Goal: Information Seeking & Learning: Find specific fact

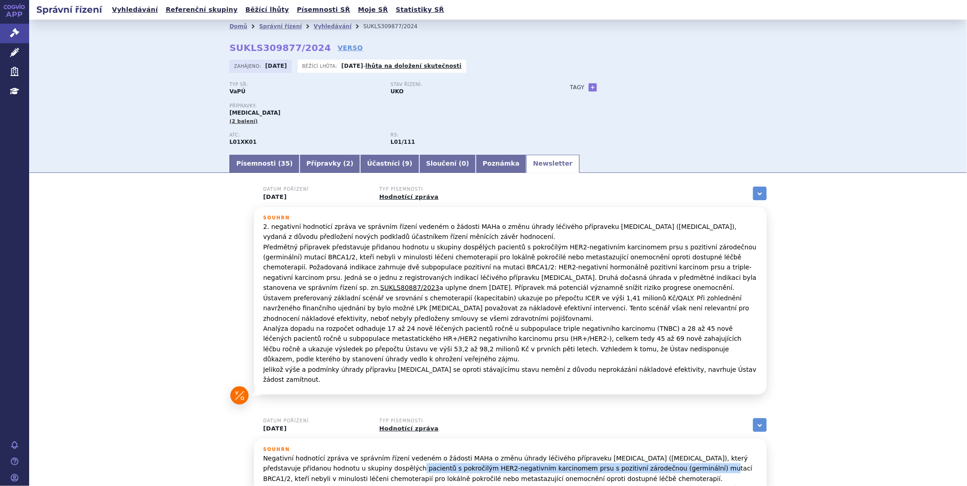
click at [14, 29] on icon at bounding box center [14, 32] width 9 height 9
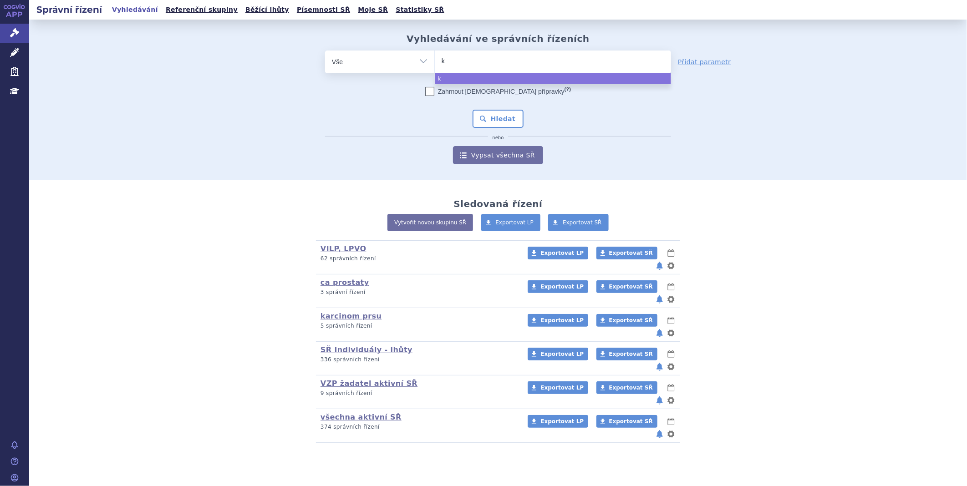
type input "ke"
type input "key"
type input "keytr"
type input "keytru"
type input "keytrud"
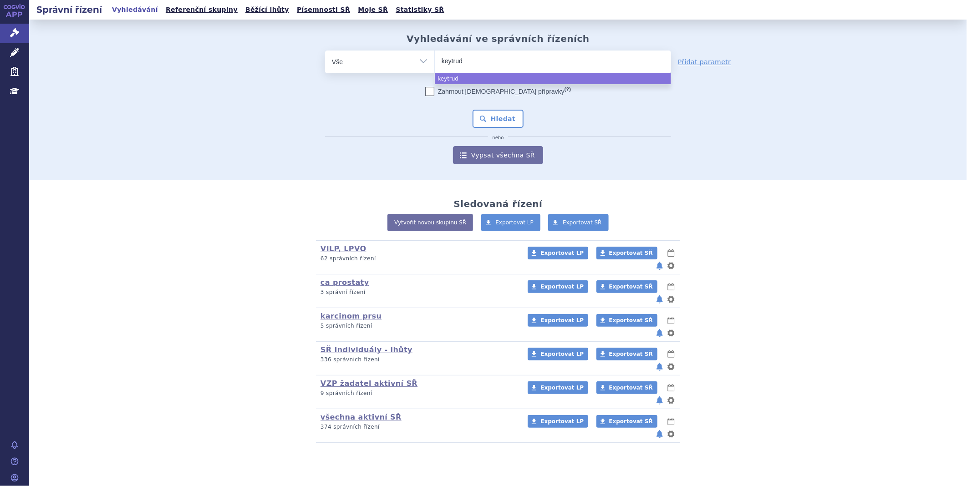
type input "keytruda"
select select "[MEDICAL_DATA]"
click at [505, 116] on button "Hledat" at bounding box center [498, 119] width 51 height 18
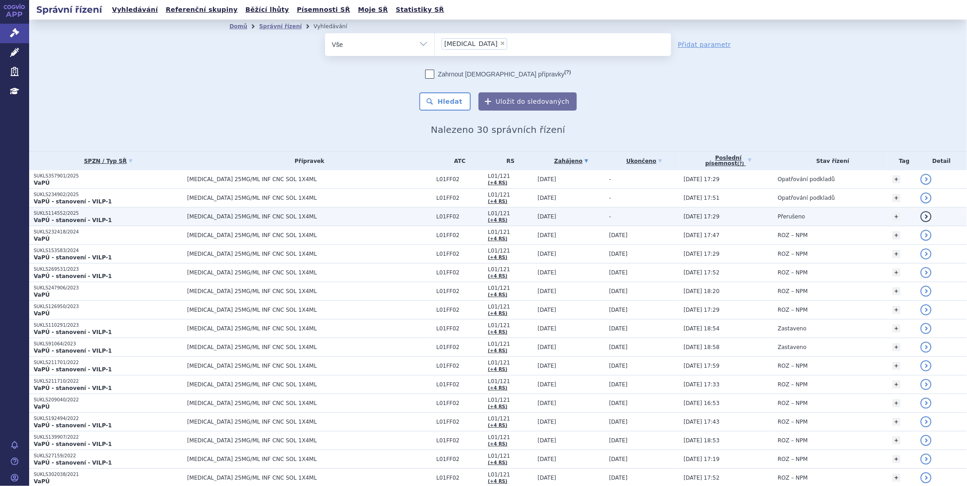
click at [69, 219] on strong "VaPÚ - stanovení - VILP-1" at bounding box center [73, 220] width 78 height 6
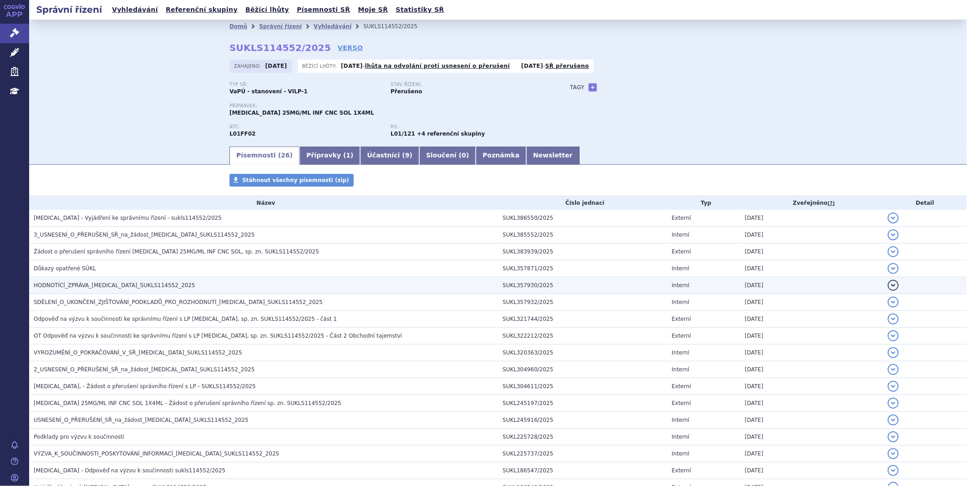
click at [78, 285] on span "HODNOTÍCÍ_ZPRÁVA_KEYTRUDA_SUKLS114552_2025" at bounding box center [115, 285] width 162 height 6
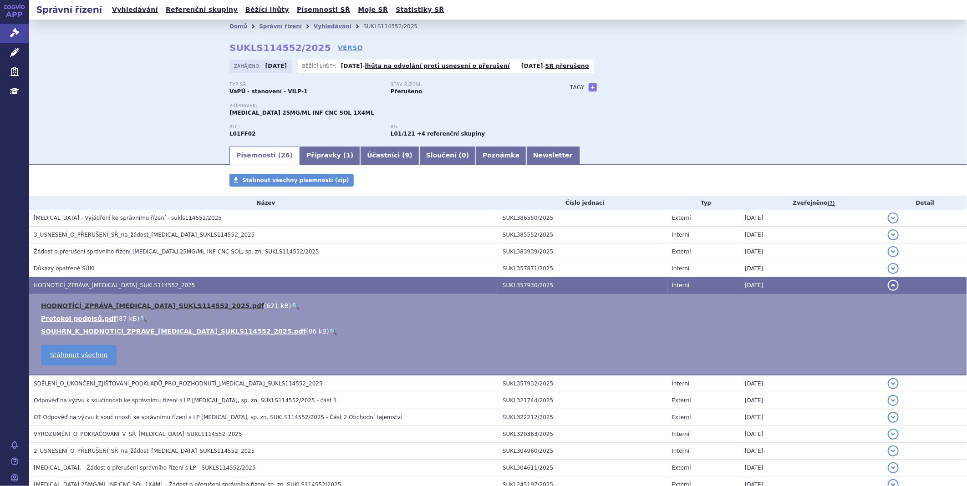
click at [78, 307] on link "HODNOTÍCÍ_ZPRÁVA_KEYTRUDA_SUKLS114552_2025.pdf" at bounding box center [152, 305] width 223 height 7
click at [24, 36] on link "Správní řízení" at bounding box center [14, 33] width 29 height 19
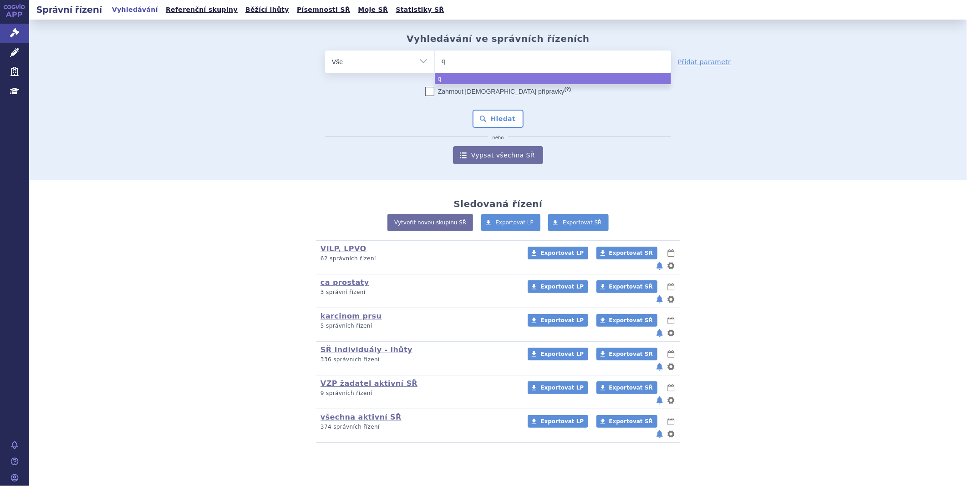
type input "qi"
type input "qin"
type input "qinl"
type input "qinlo"
type input "qinloc"
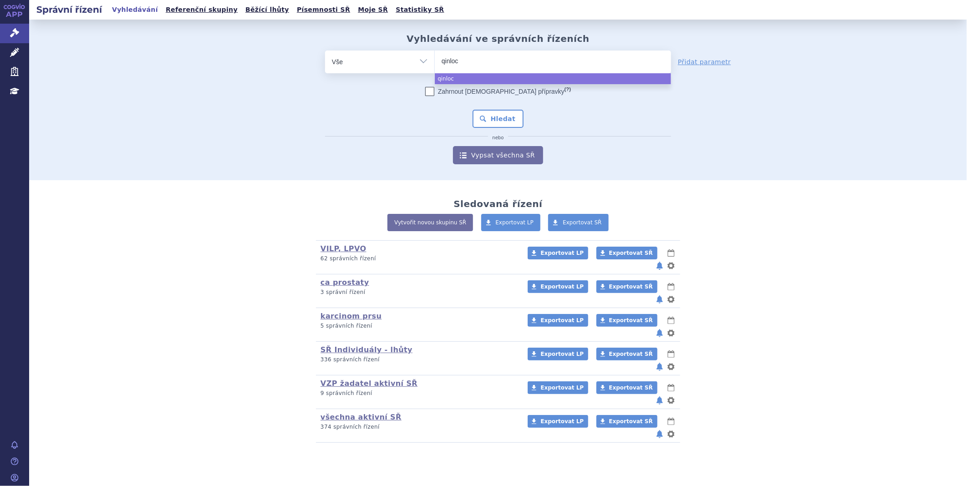
type input "qinlock"
select select "[MEDICAL_DATA]"
click at [510, 117] on button "Hledat" at bounding box center [498, 119] width 51 height 18
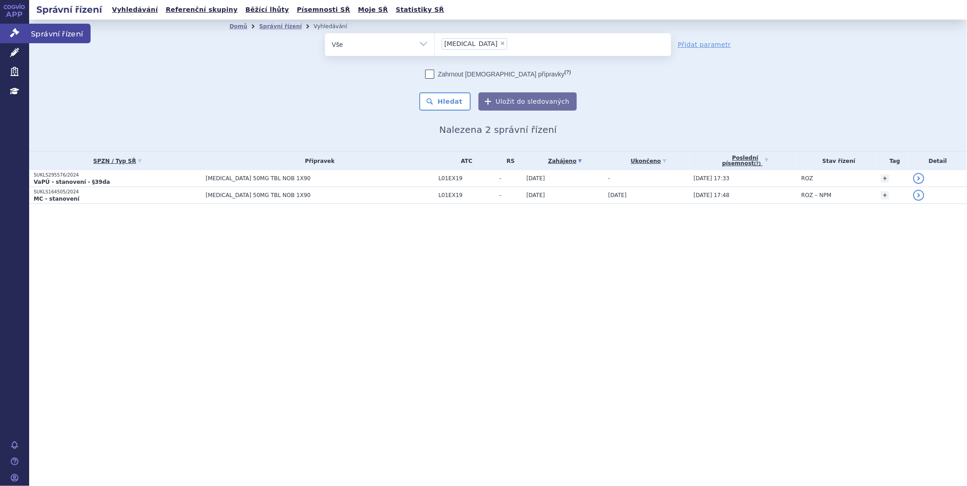
click at [11, 28] on icon at bounding box center [14, 32] width 9 height 9
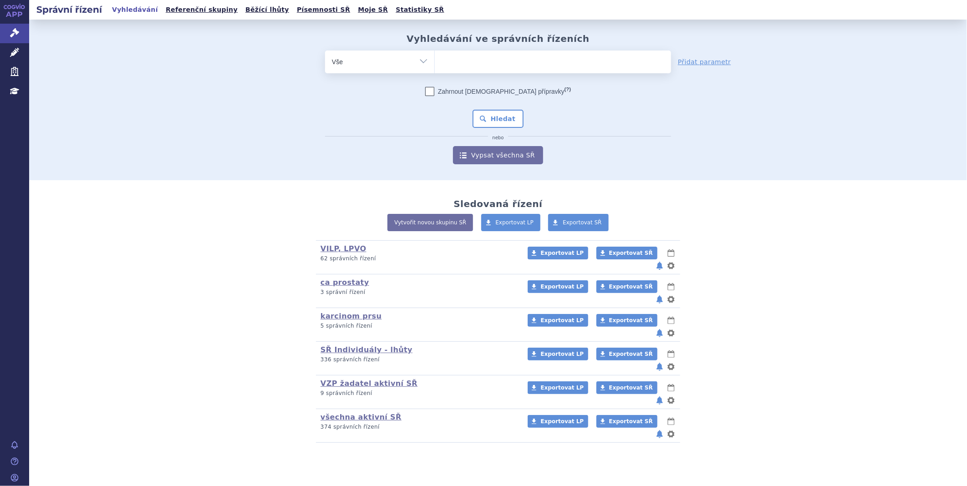
click at [461, 65] on ul at bounding box center [553, 60] width 236 height 19
click at [435, 65] on select at bounding box center [434, 61] width 0 height 23
type input "qu"
type input "qui"
type input "quin"
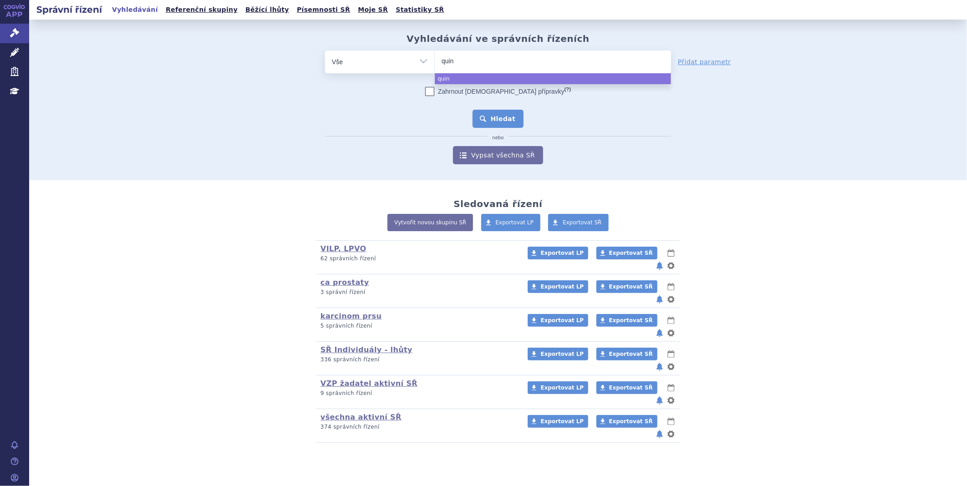
select select "quin"
click at [480, 117] on button "Hledat" at bounding box center [498, 119] width 51 height 18
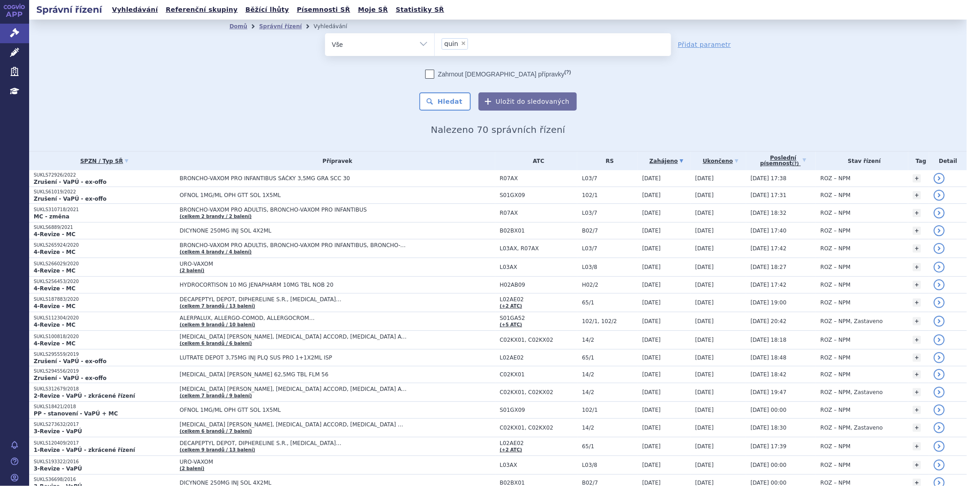
click at [461, 42] on span "×" at bounding box center [463, 43] width 5 height 5
click at [435, 42] on select "quin" at bounding box center [434, 44] width 0 height 23
select select
type input "qi"
type input "qin"
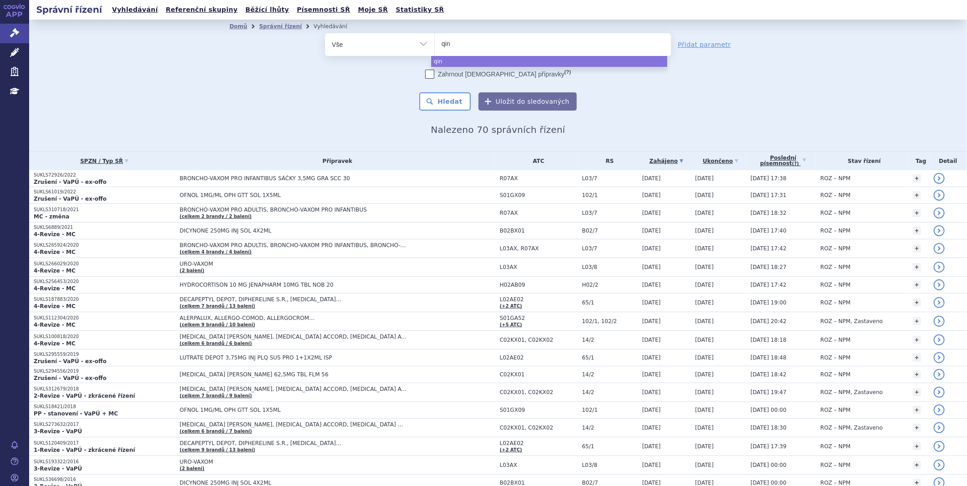
type input "qinl"
type input "qinlo"
type input "qinloc"
select select "qinloc"
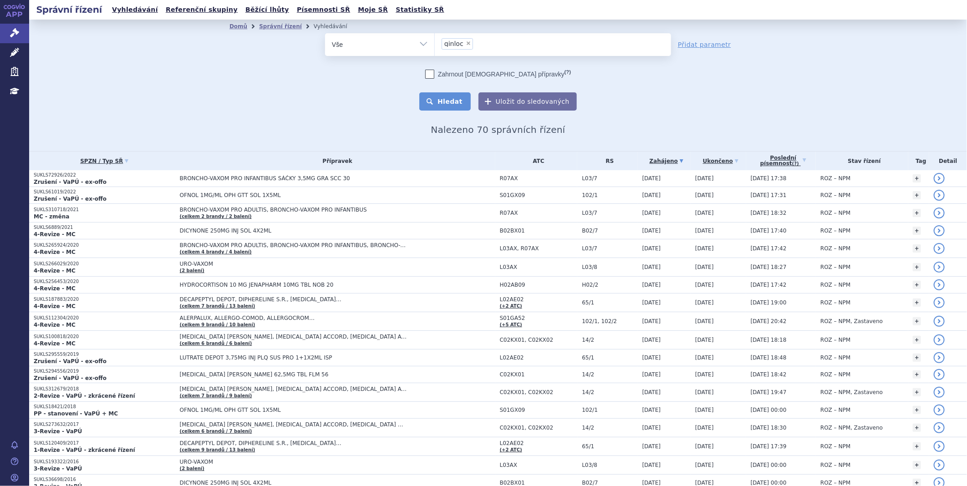
click at [450, 102] on button "Hledat" at bounding box center [444, 101] width 51 height 18
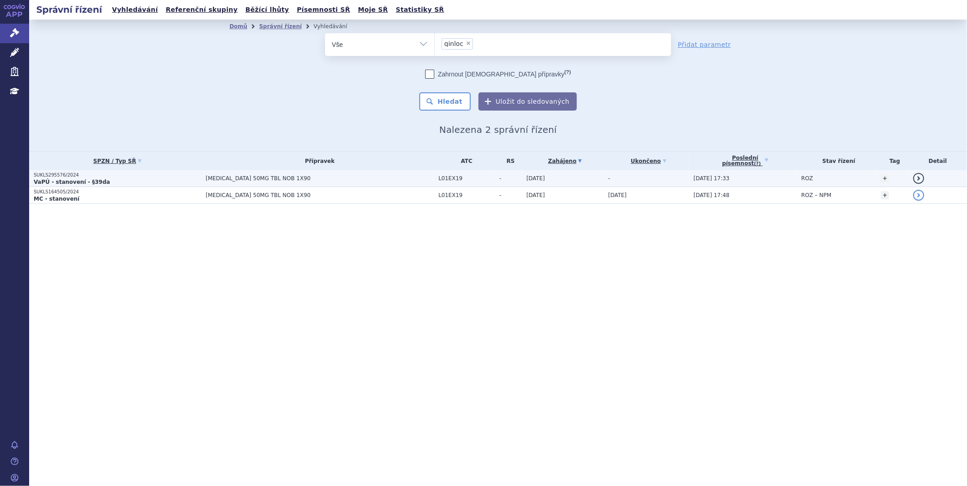
click at [69, 182] on strong "VaPÚ - stanovení - §39da" at bounding box center [72, 182] width 77 height 6
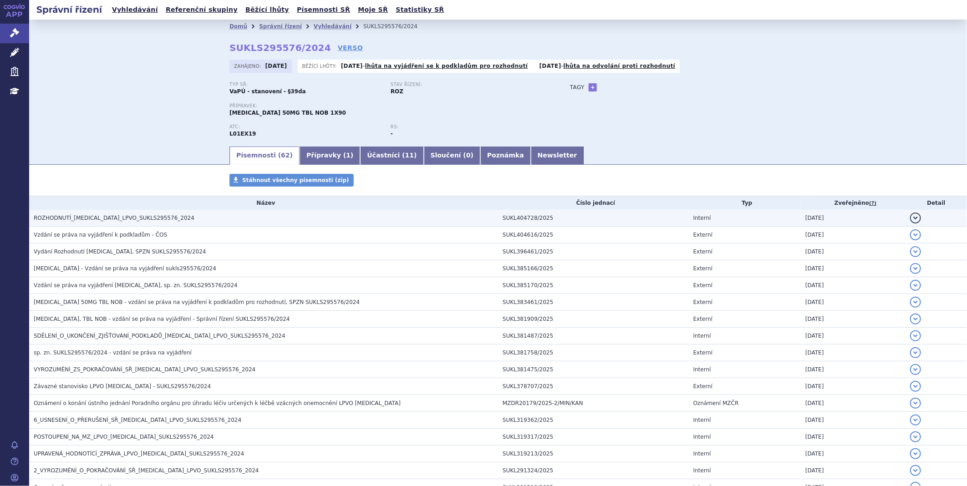
click at [63, 219] on span "ROZHODNUTÍ_[MEDICAL_DATA]_LPVO_SUKLS295576_2024" at bounding box center [114, 218] width 161 height 6
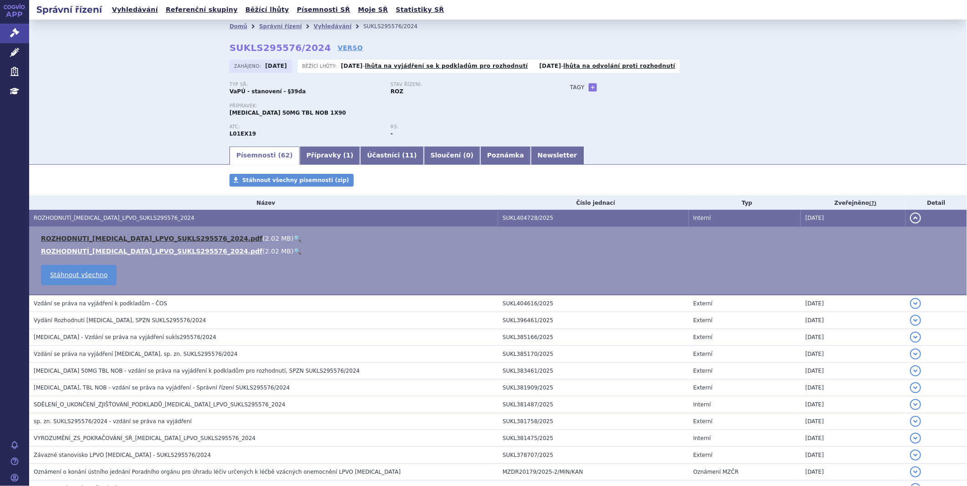
click at [67, 237] on link "ROZHODNUTI_[MEDICAL_DATA]_LPVO_SUKLS295576_2024.pdf" at bounding box center [152, 238] width 222 height 7
